Goal: Transaction & Acquisition: Download file/media

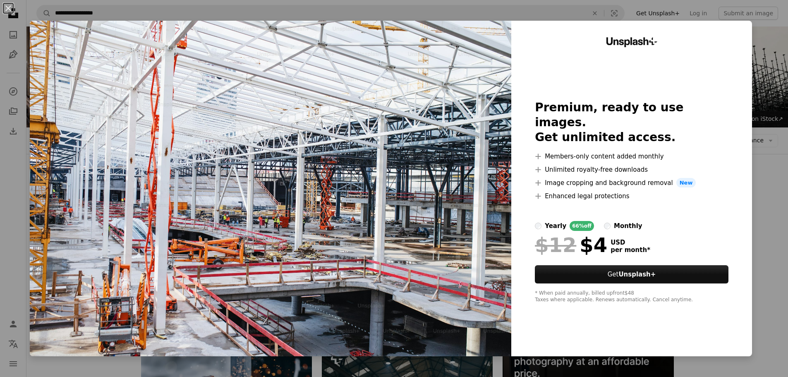
scroll to position [538, 0]
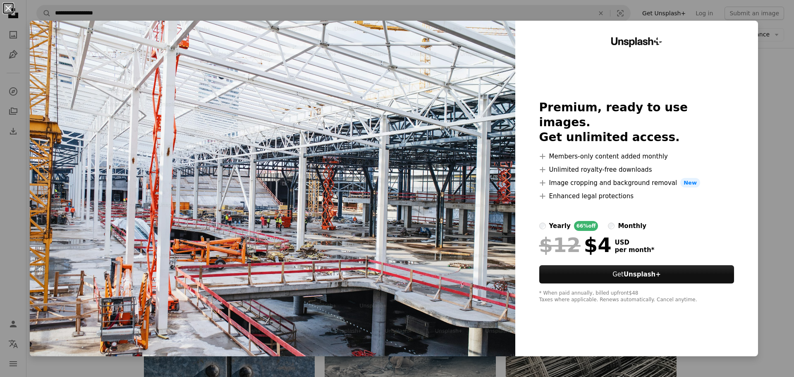
click at [13, 7] on button "An X shape" at bounding box center [8, 8] width 10 height 10
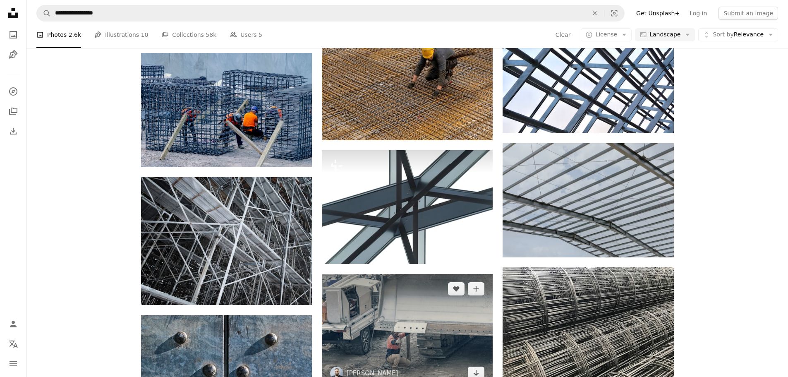
scroll to position [717, 0]
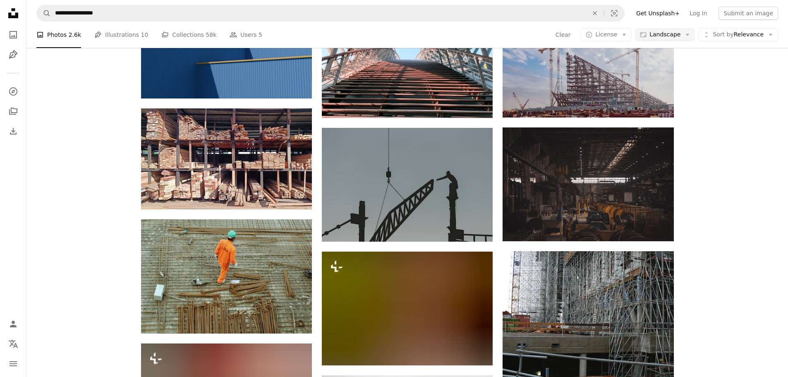
scroll to position [15085, 0]
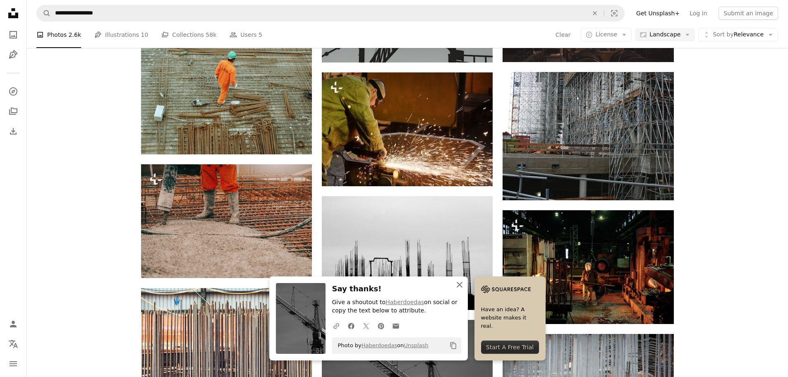
click at [462, 284] on icon "button" at bounding box center [460, 285] width 6 height 6
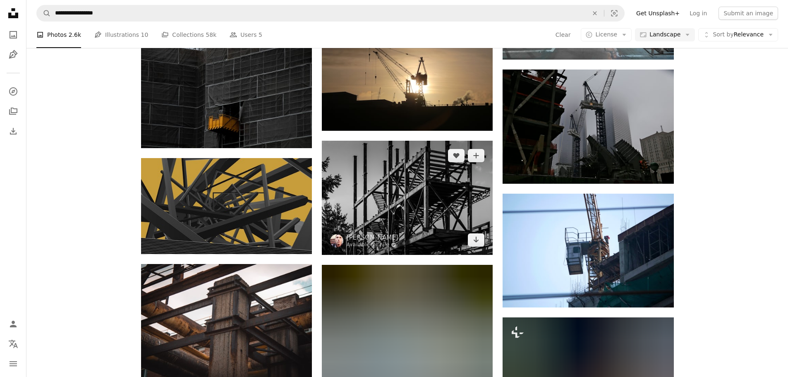
scroll to position [17954, 0]
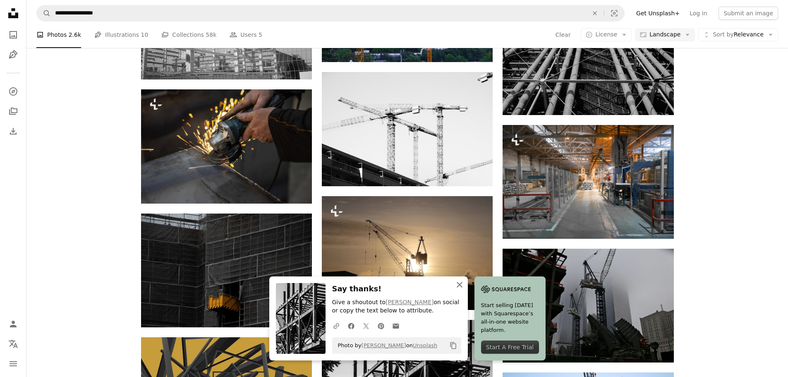
click at [465, 285] on icon "An X shape" at bounding box center [460, 285] width 10 height 10
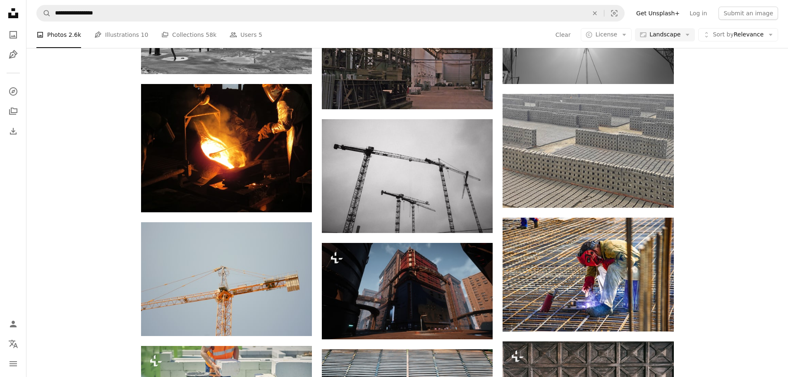
scroll to position [19746, 0]
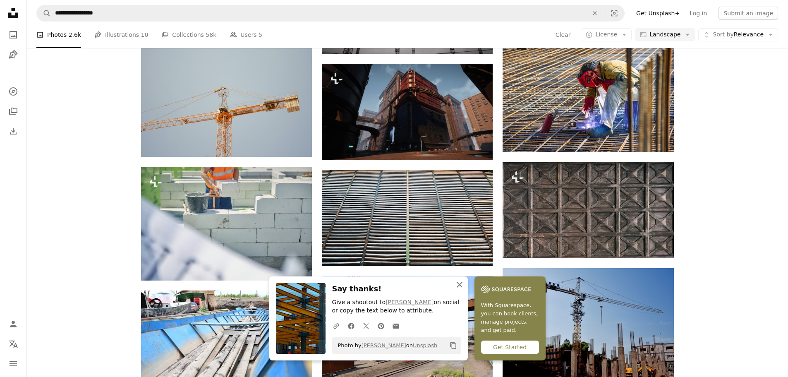
click at [465, 287] on icon "An X shape" at bounding box center [460, 285] width 10 height 10
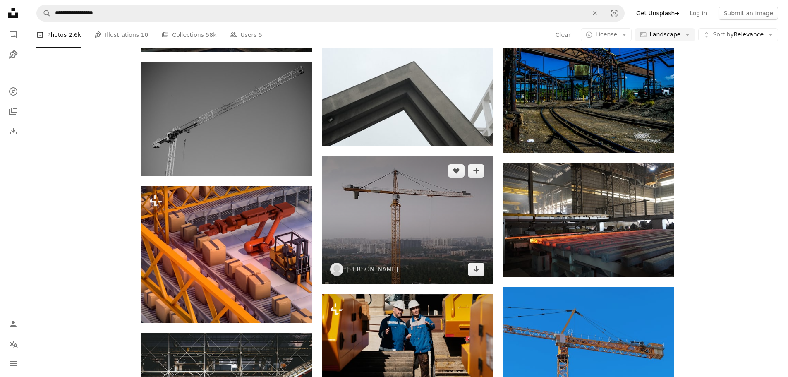
scroll to position [20643, 0]
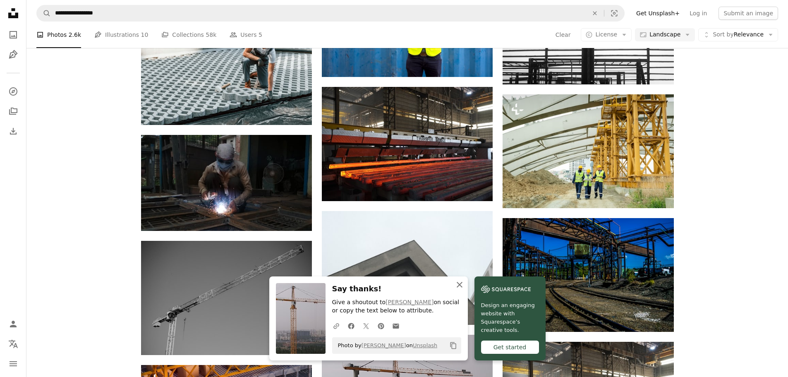
click at [465, 285] on icon "An X shape" at bounding box center [460, 285] width 10 height 10
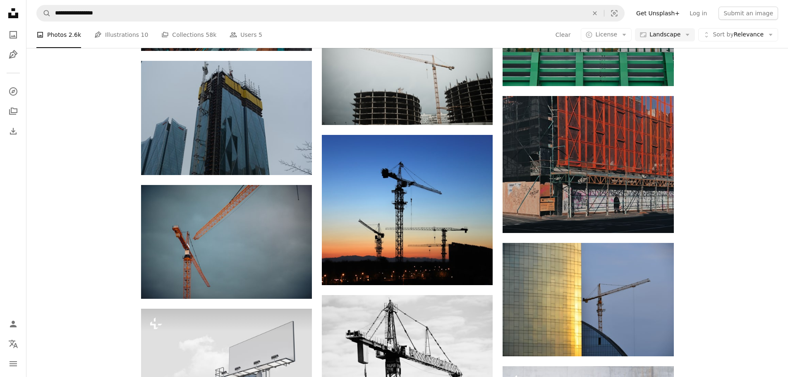
scroll to position [44663, 0]
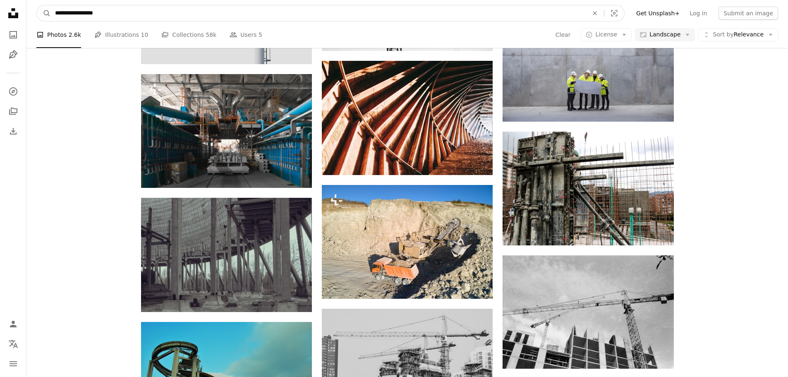
click at [122, 17] on input "**********" at bounding box center [318, 13] width 535 height 16
type input "**********"
click at [37, 5] on button "A magnifying glass" at bounding box center [44, 13] width 14 height 16
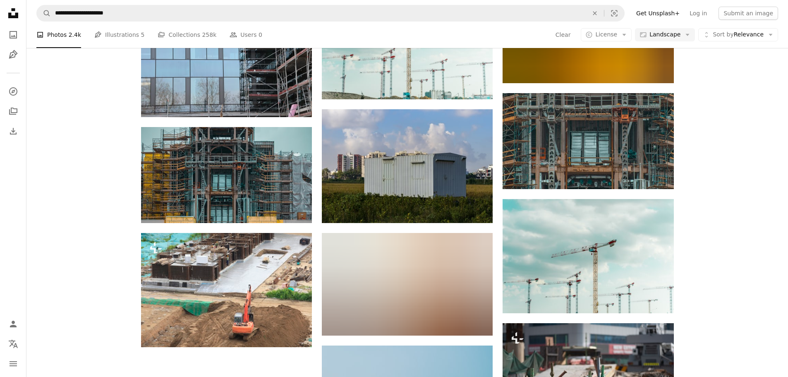
scroll to position [767, 0]
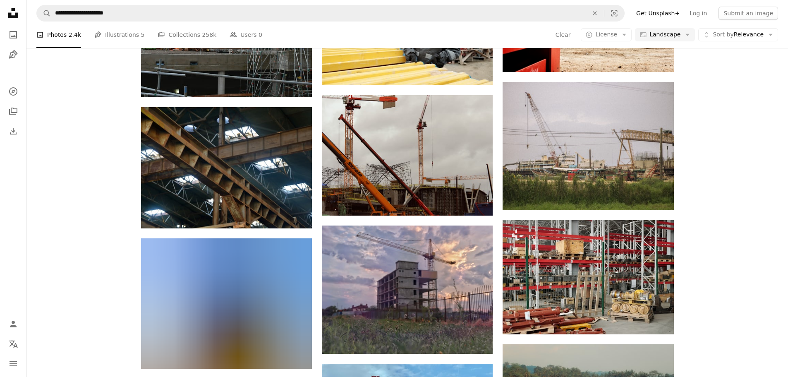
scroll to position [6324, 0]
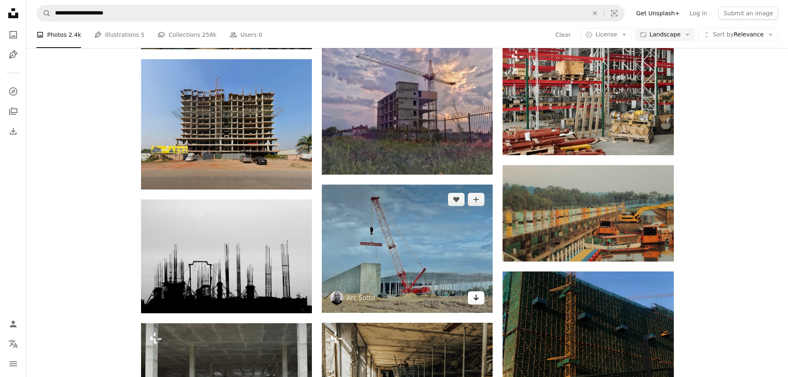
click at [474, 292] on icon "Arrow pointing down" at bounding box center [476, 297] width 7 height 10
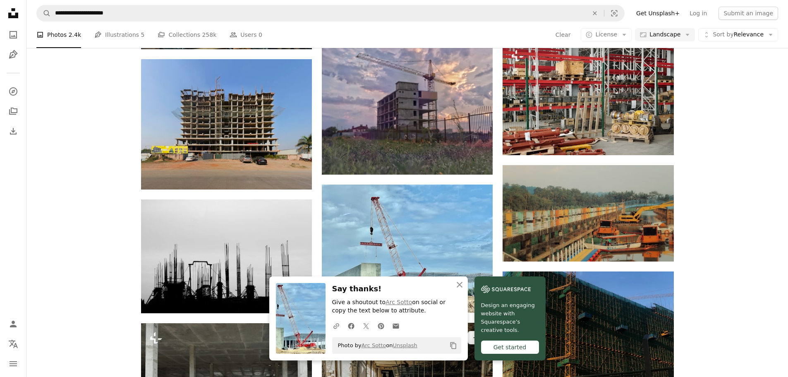
scroll to position [6862, 0]
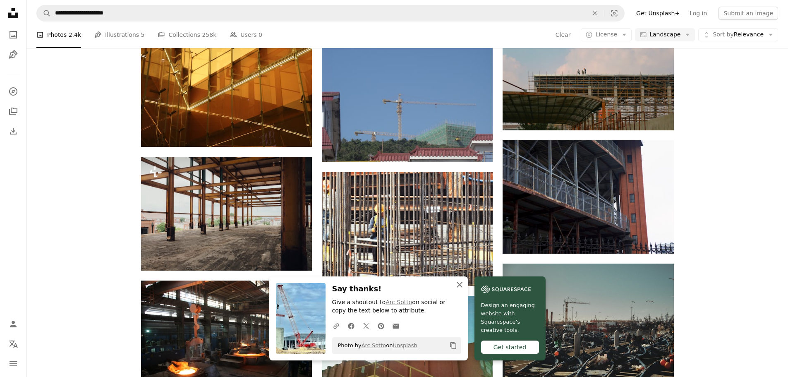
click at [462, 286] on icon "button" at bounding box center [460, 285] width 6 height 6
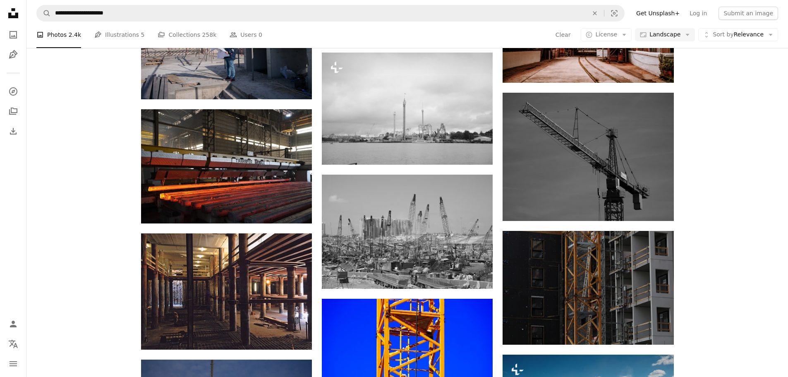
scroll to position [9013, 0]
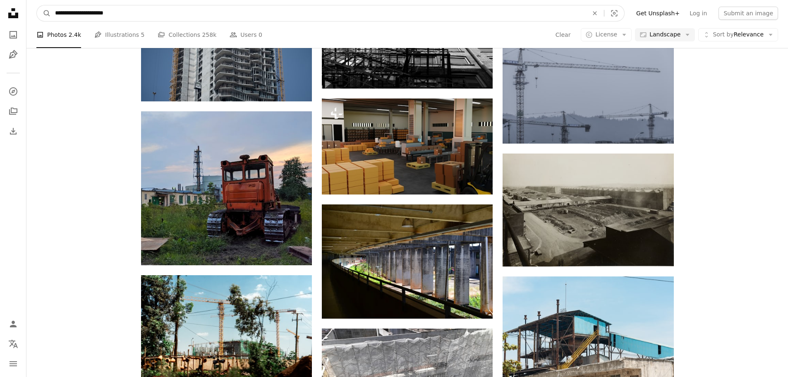
click at [136, 15] on input "**********" at bounding box center [318, 13] width 535 height 16
type input "*"
type input "**********"
click at [37, 5] on button "A magnifying glass" at bounding box center [44, 13] width 14 height 16
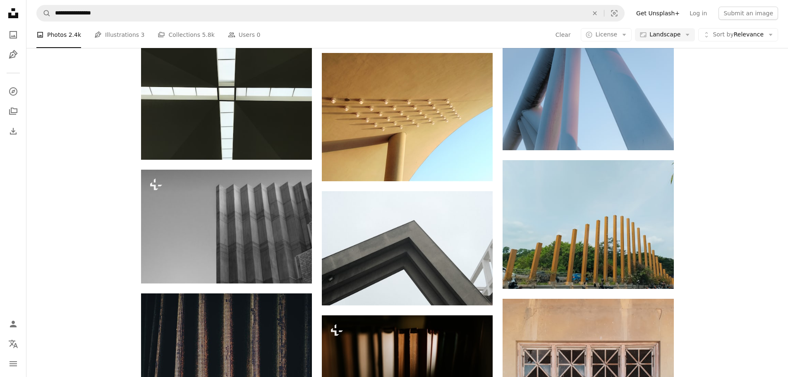
scroll to position [811, 0]
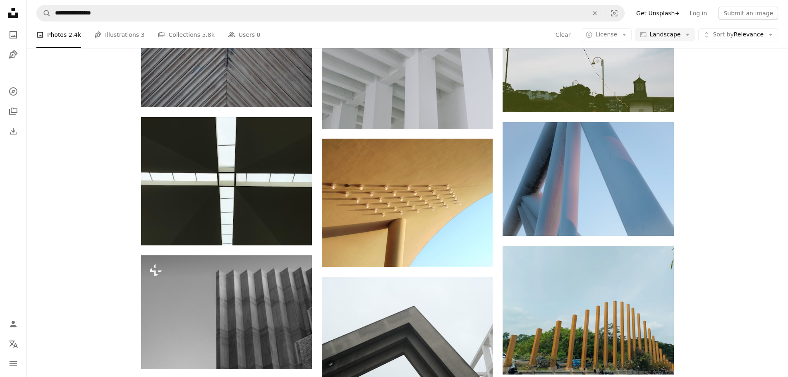
scroll to position [0, 0]
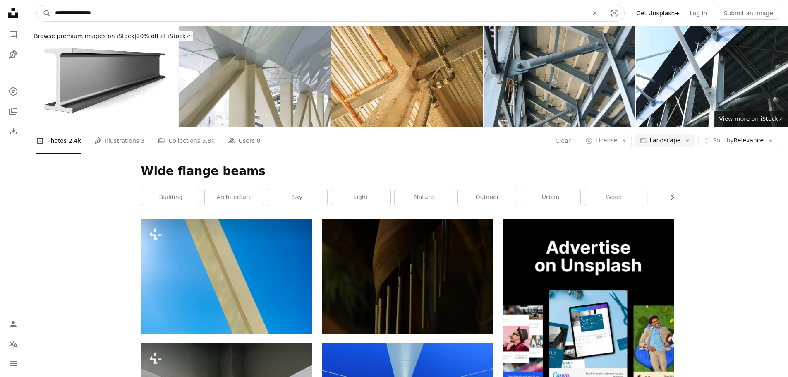
click at [140, 18] on input "**********" at bounding box center [318, 13] width 535 height 16
type input "*"
type input "**********"
click button "A magnifying glass" at bounding box center [44, 13] width 14 height 16
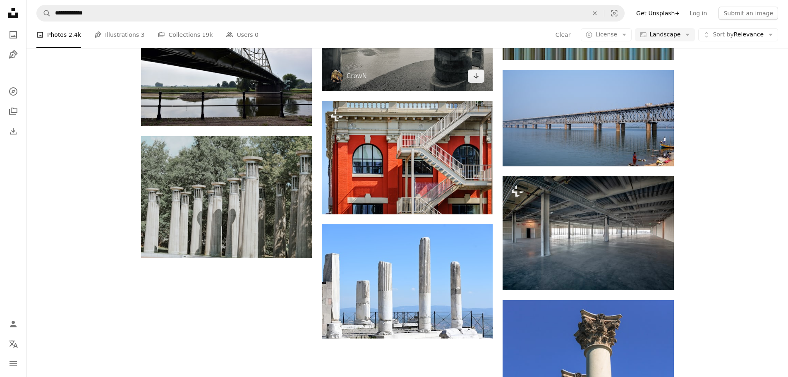
scroll to position [775, 0]
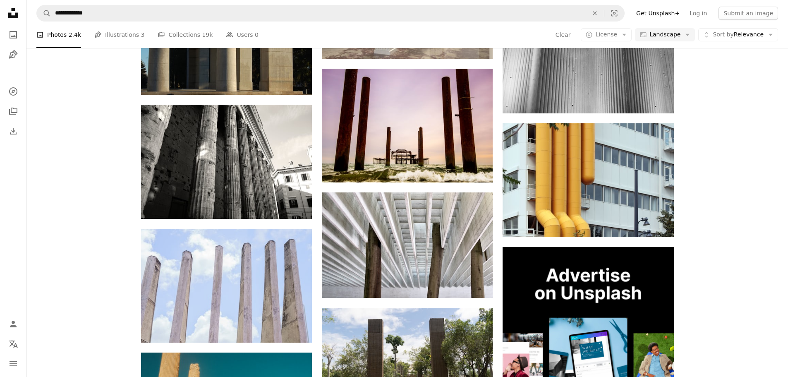
scroll to position [2926, 0]
